Goal: Transaction & Acquisition: Purchase product/service

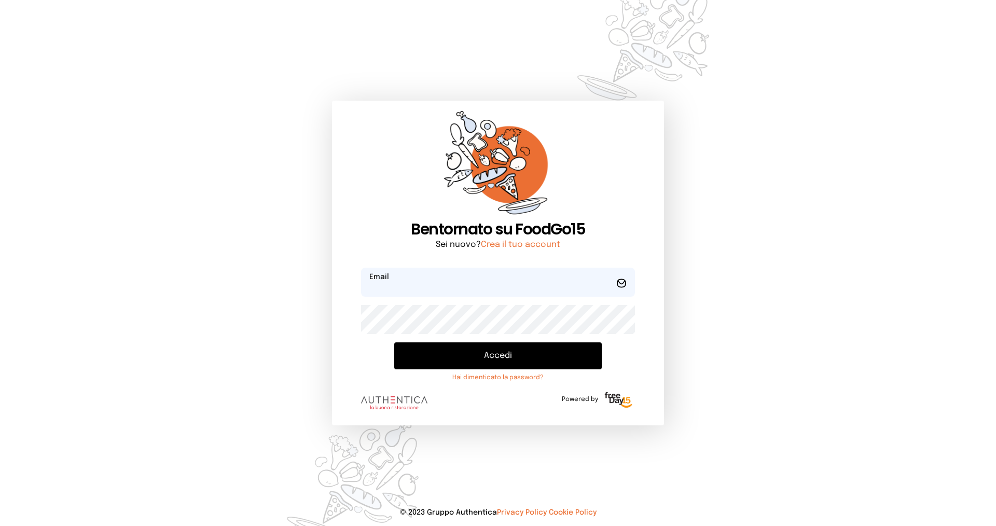
type input "**********"
click at [511, 357] on button "Accedi" at bounding box center [497, 355] width 207 height 27
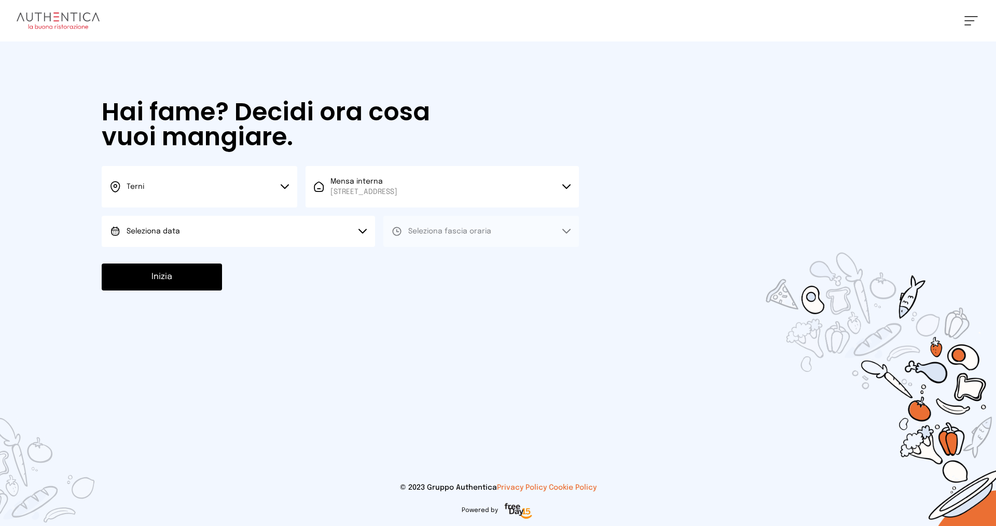
click at [199, 182] on button "Terni" at bounding box center [199, 186] width 195 height 41
click at [219, 224] on li "Terni" at bounding box center [199, 221] width 195 height 28
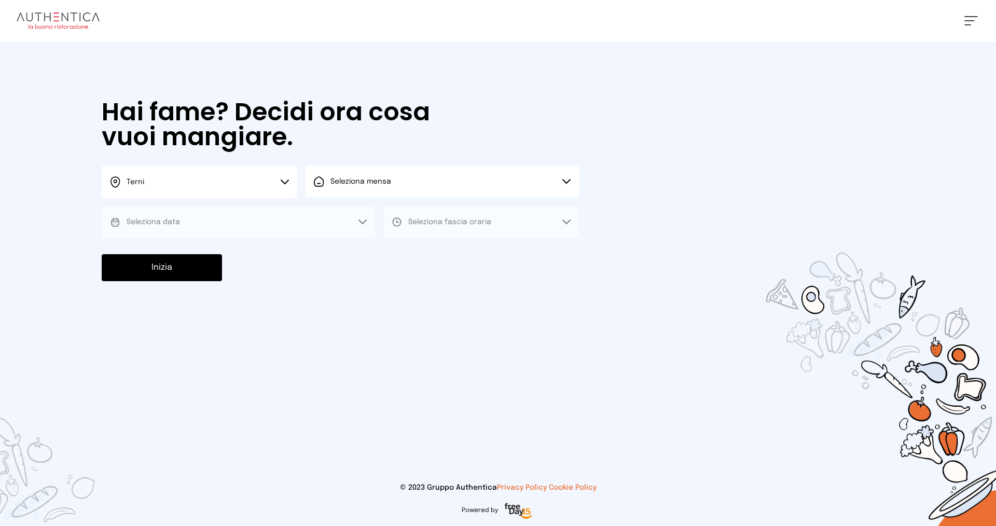
click at [363, 185] on span "Seleziona mensa" at bounding box center [360, 181] width 61 height 7
click at [368, 213] on span "Mensa interna" at bounding box center [363, 210] width 67 height 10
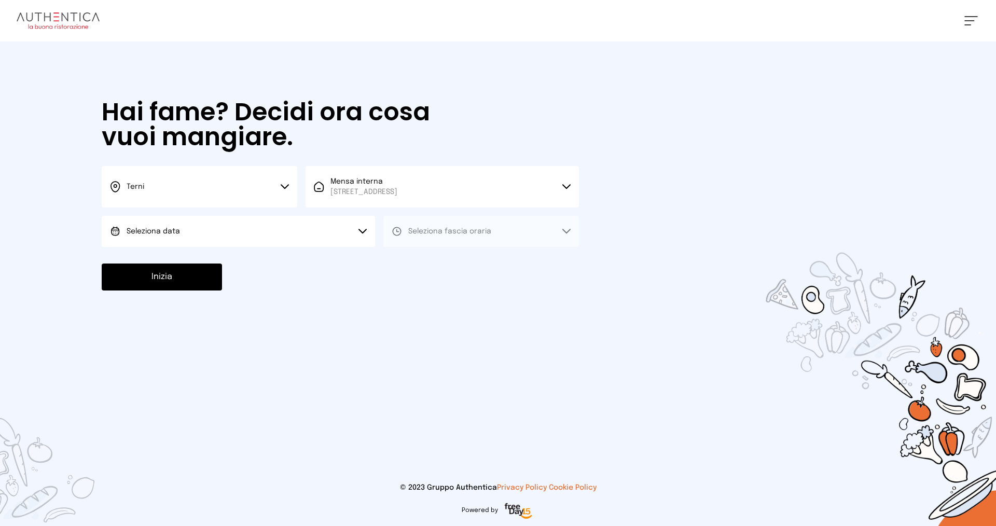
click at [253, 237] on button "Seleziona data" at bounding box center [238, 231] width 273 height 31
click at [261, 261] on li "[DATE], [DATE]" at bounding box center [238, 260] width 273 height 27
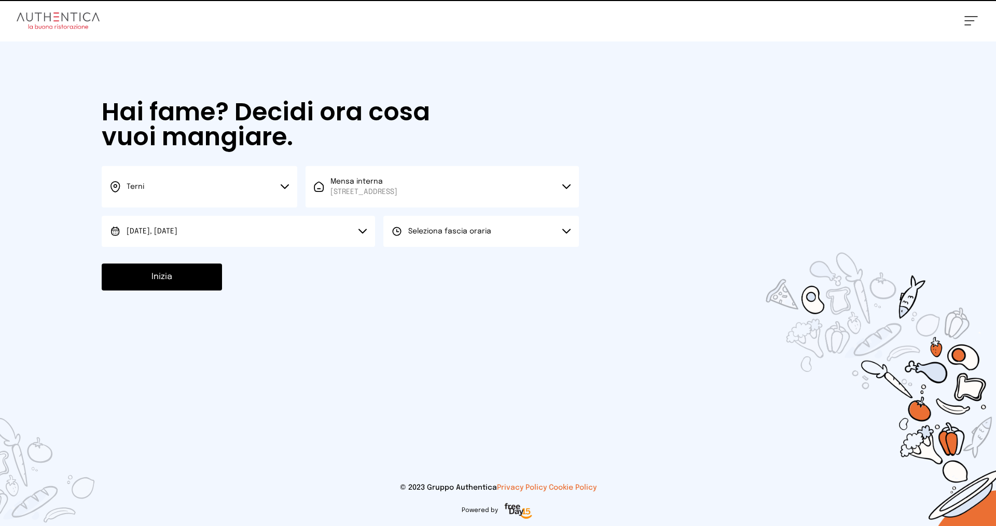
drag, startPoint x: 426, startPoint y: 240, endPoint x: 429, endPoint y: 261, distance: 22.0
click at [428, 240] on button "Seleziona fascia oraria" at bounding box center [480, 231] width 195 height 31
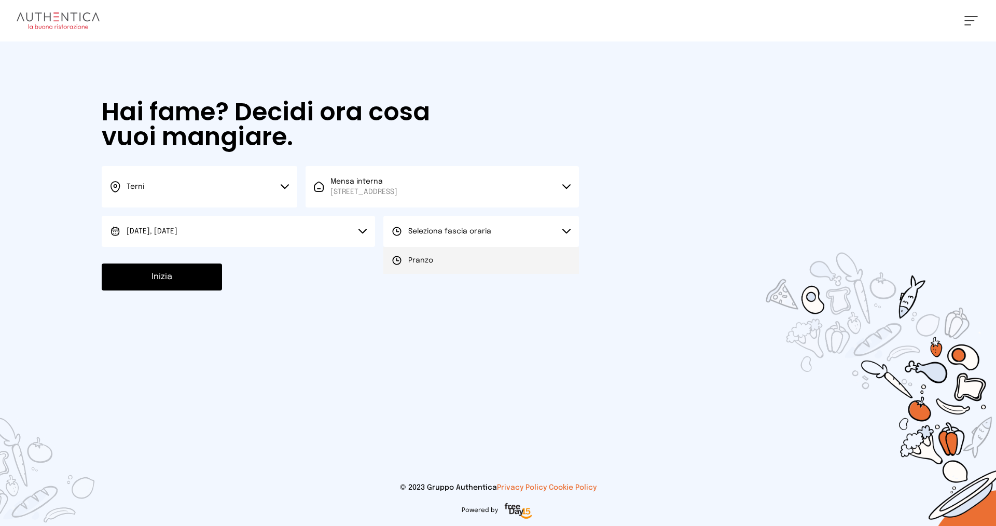
click at [429, 267] on li "Pranzo" at bounding box center [480, 260] width 195 height 27
click at [197, 280] on button "Inizia" at bounding box center [162, 276] width 120 height 27
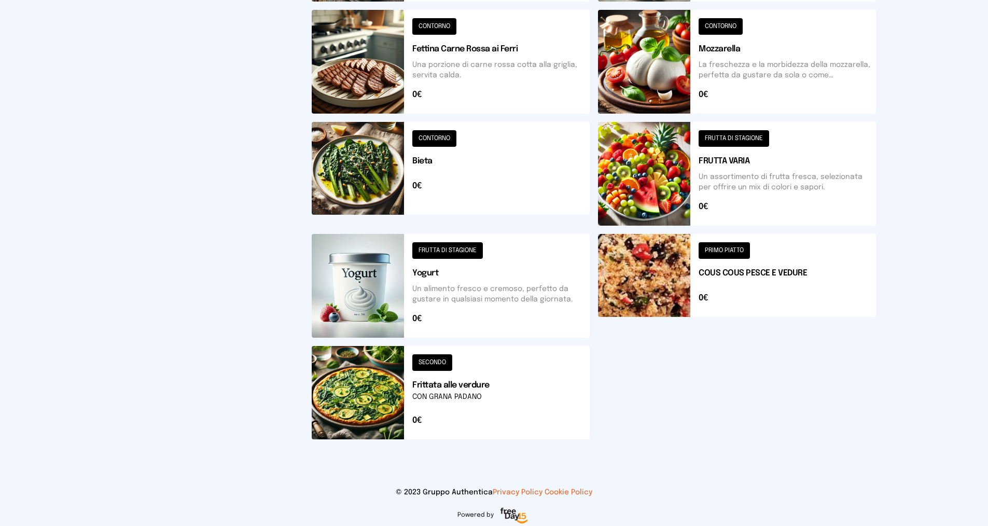
scroll to position [323, 0]
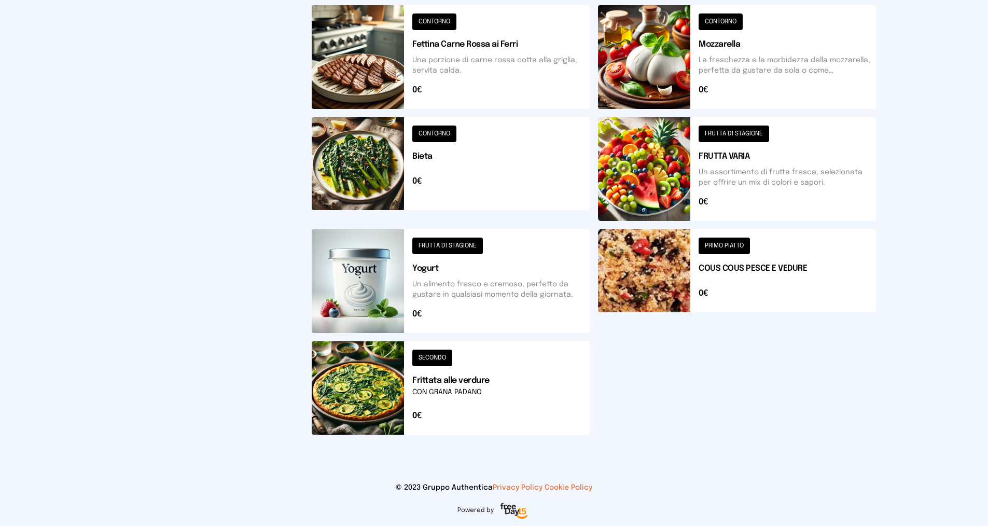
click at [715, 247] on button at bounding box center [737, 281] width 278 height 104
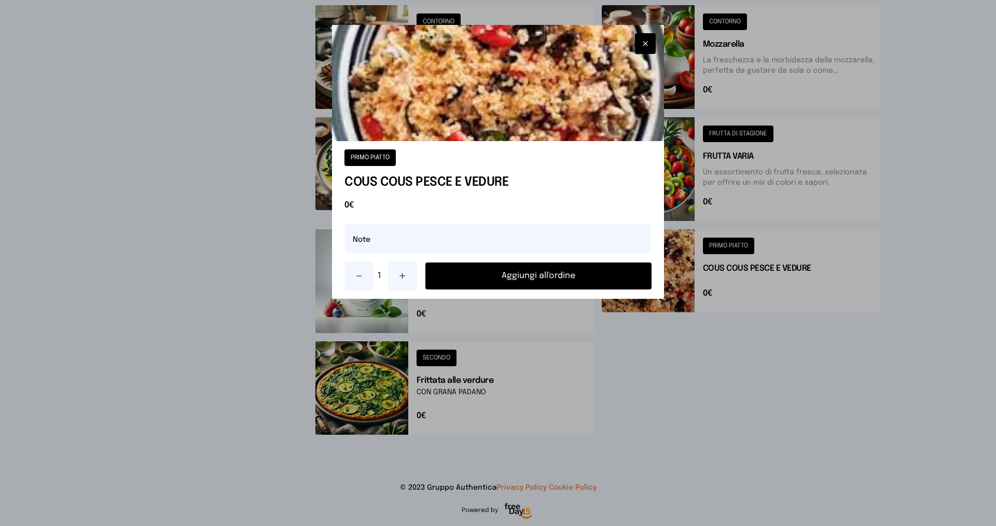
click at [597, 275] on button "Aggiungi all'ordine" at bounding box center [538, 275] width 226 height 27
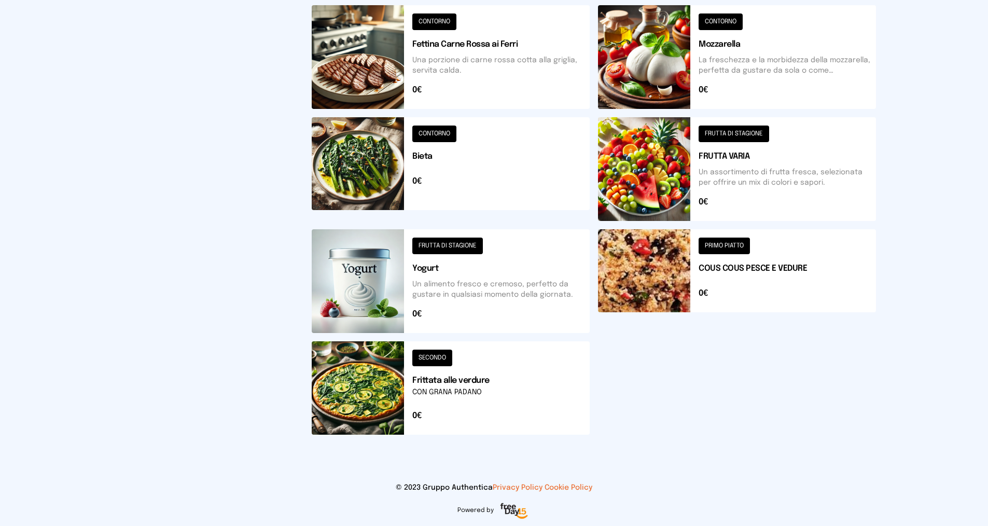
click at [731, 133] on button at bounding box center [737, 169] width 278 height 104
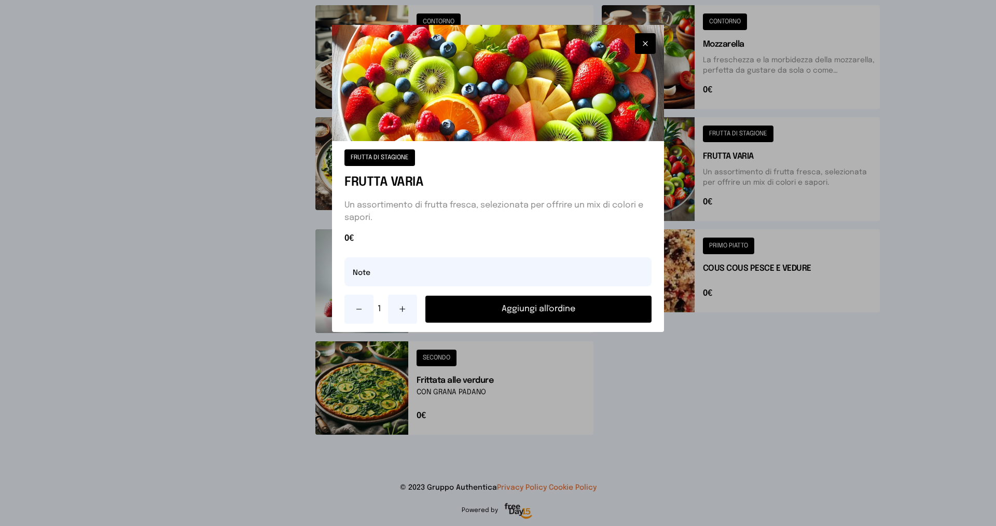
click at [519, 310] on button "Aggiungi all'ordine" at bounding box center [538, 309] width 226 height 27
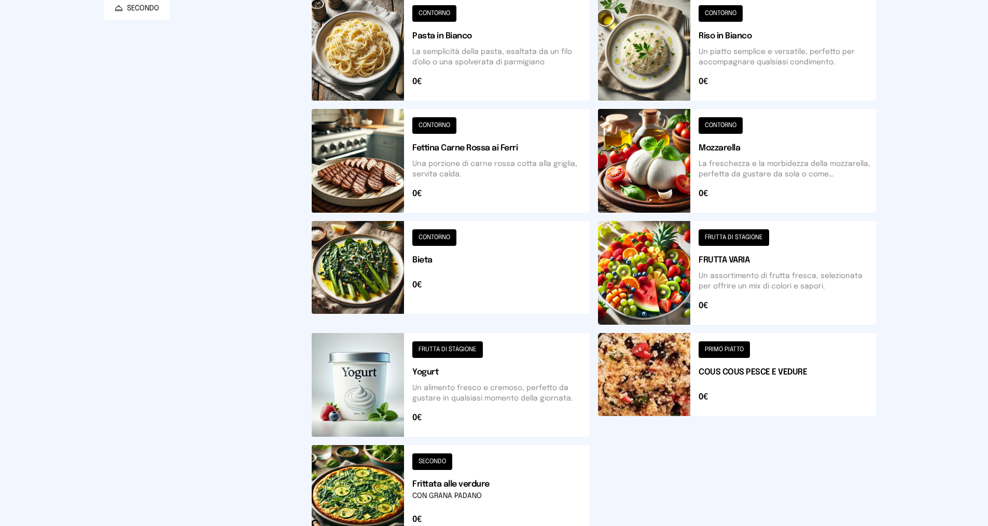
scroll to position [167, 0]
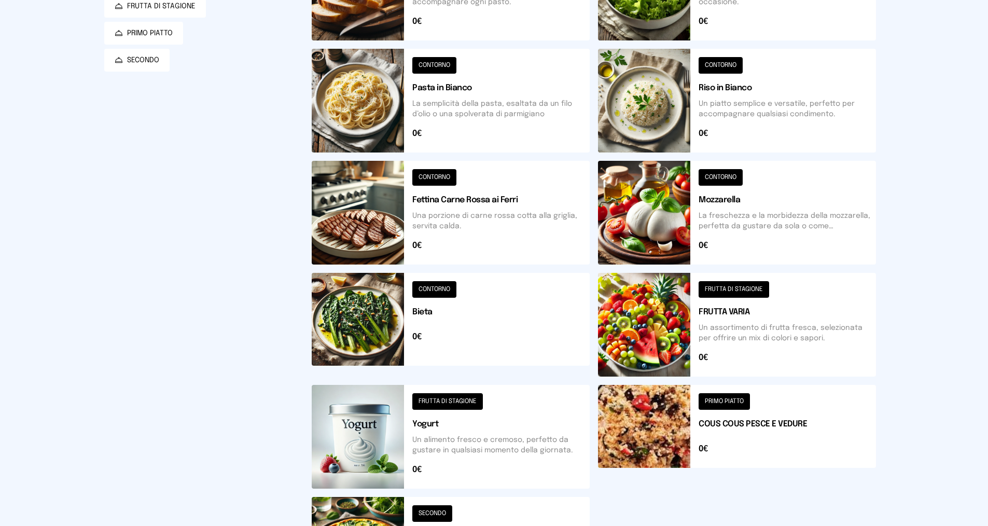
click at [426, 285] on button at bounding box center [451, 325] width 278 height 104
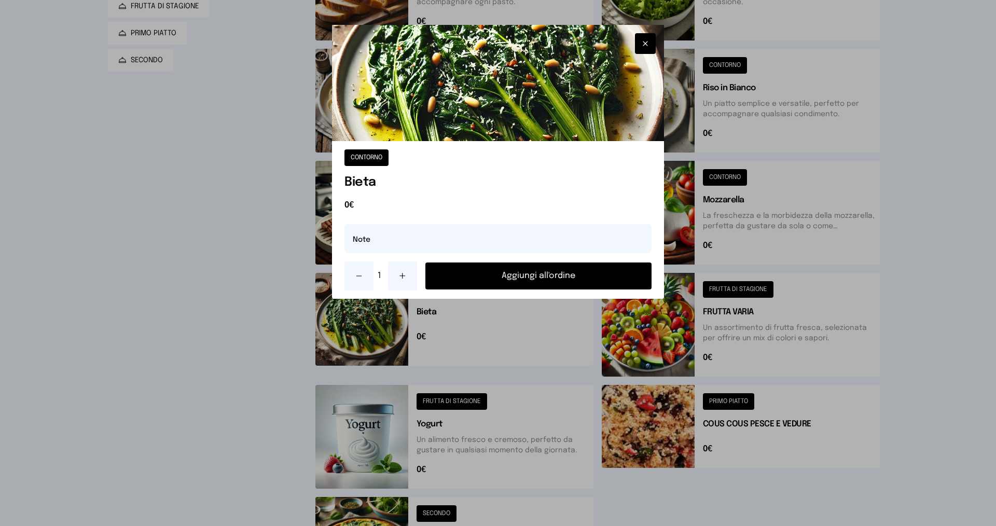
click at [509, 279] on button "Aggiungi all'ordine" at bounding box center [538, 275] width 226 height 27
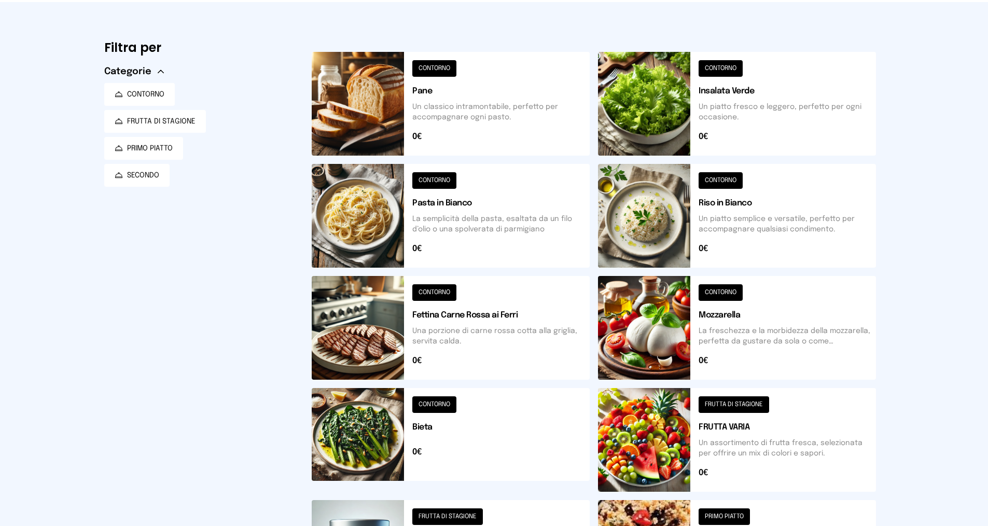
scroll to position [0, 0]
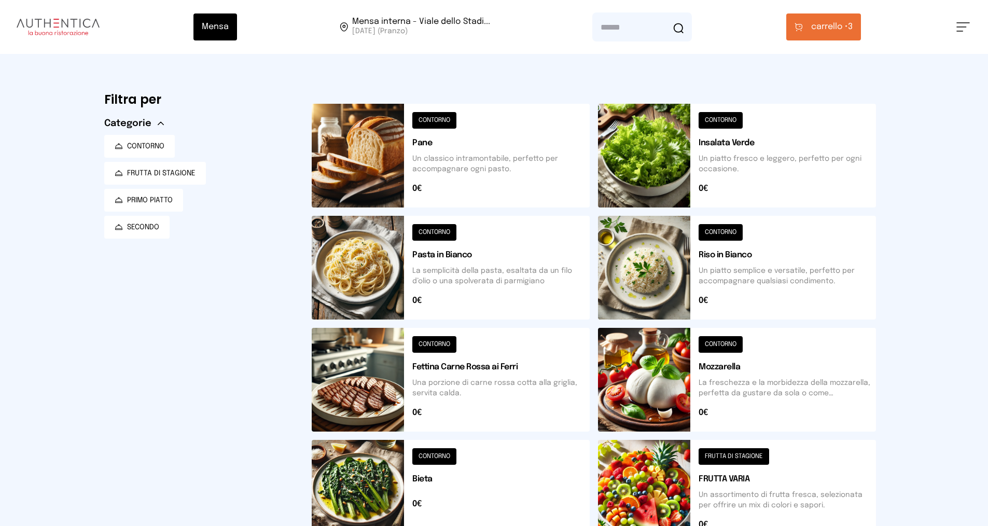
click at [817, 19] on button "carrello • 3" at bounding box center [823, 26] width 75 height 27
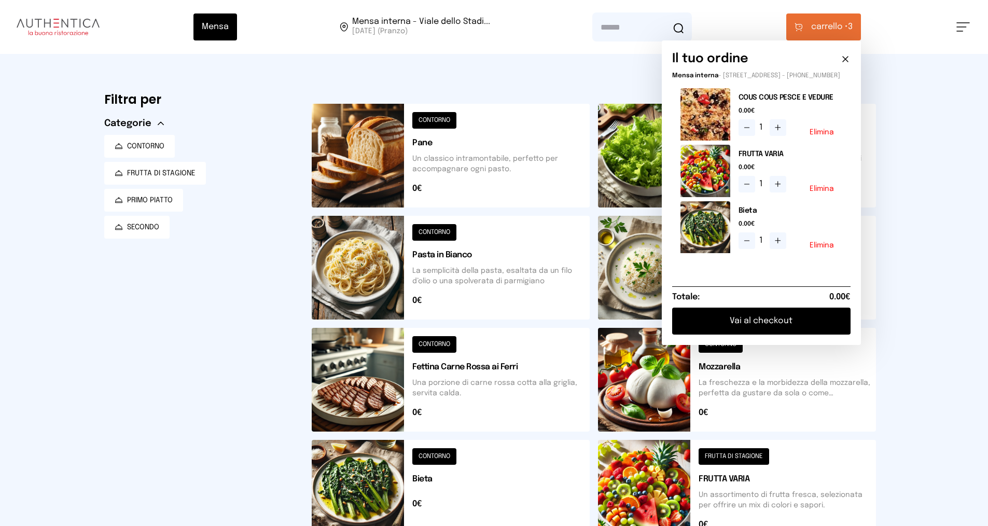
click at [779, 329] on button "Vai al checkout" at bounding box center [761, 320] width 178 height 27
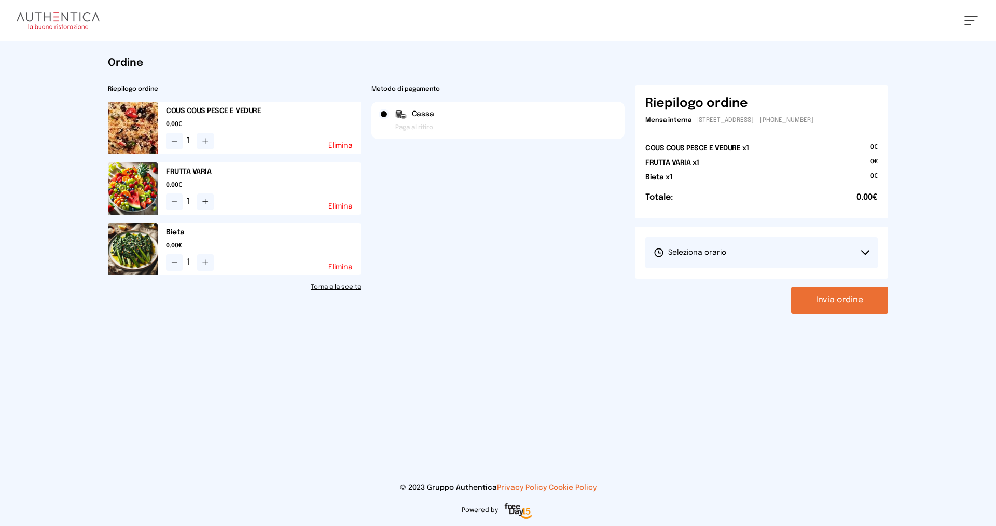
click at [693, 251] on span "Seleziona orario" at bounding box center [689, 252] width 73 height 10
click at [703, 281] on span "1° Turno (13:00 - 15:00)" at bounding box center [692, 281] width 78 height 10
click at [806, 302] on button "Invia ordine" at bounding box center [839, 300] width 97 height 27
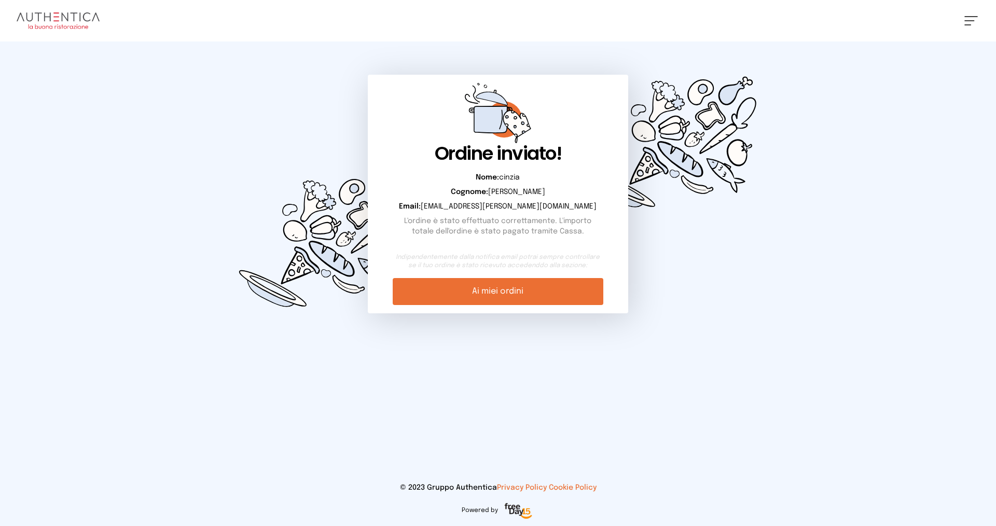
click at [536, 286] on link "Ai miei ordini" at bounding box center [498, 291] width 210 height 27
